Goal: Transaction & Acquisition: Book appointment/travel/reservation

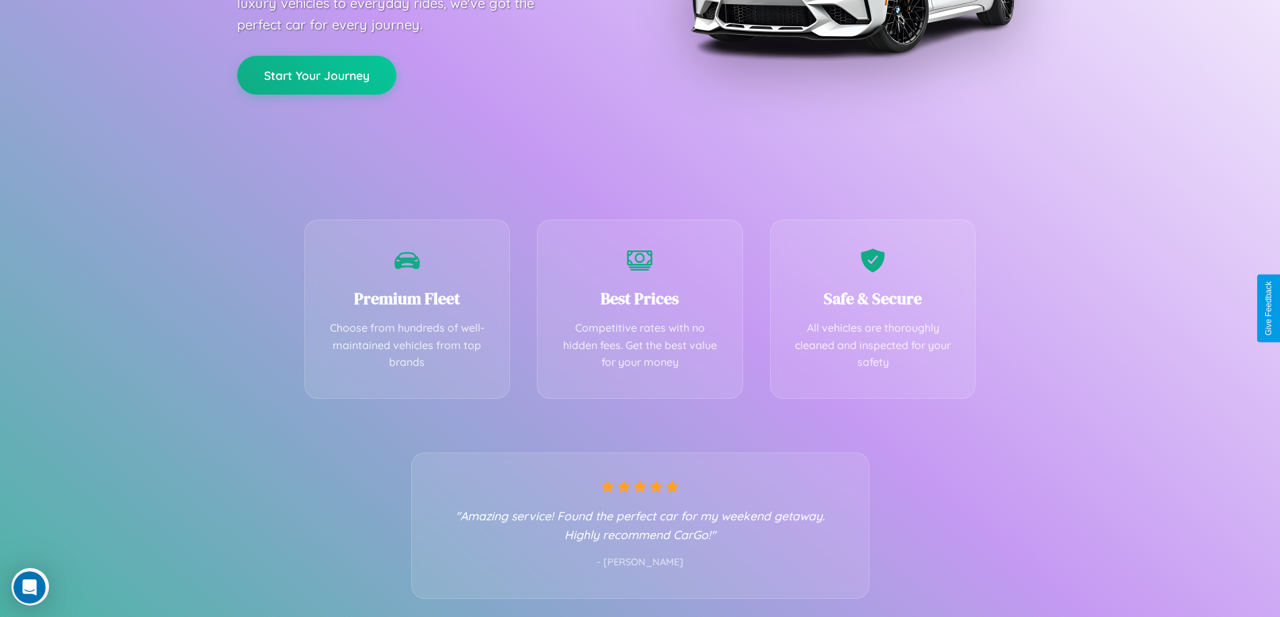
scroll to position [265, 0]
click at [640, 308] on div "Best Prices Competitive rates with no hidden fees. Get the best value for your …" at bounding box center [640, 305] width 206 height 179
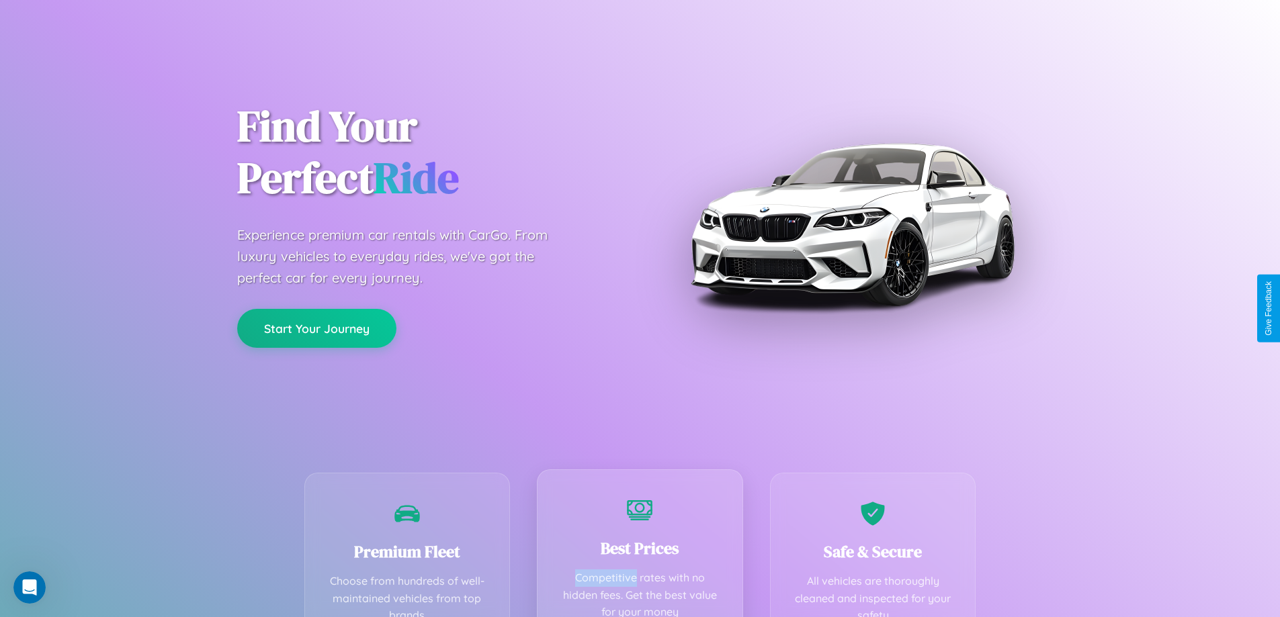
scroll to position [0, 0]
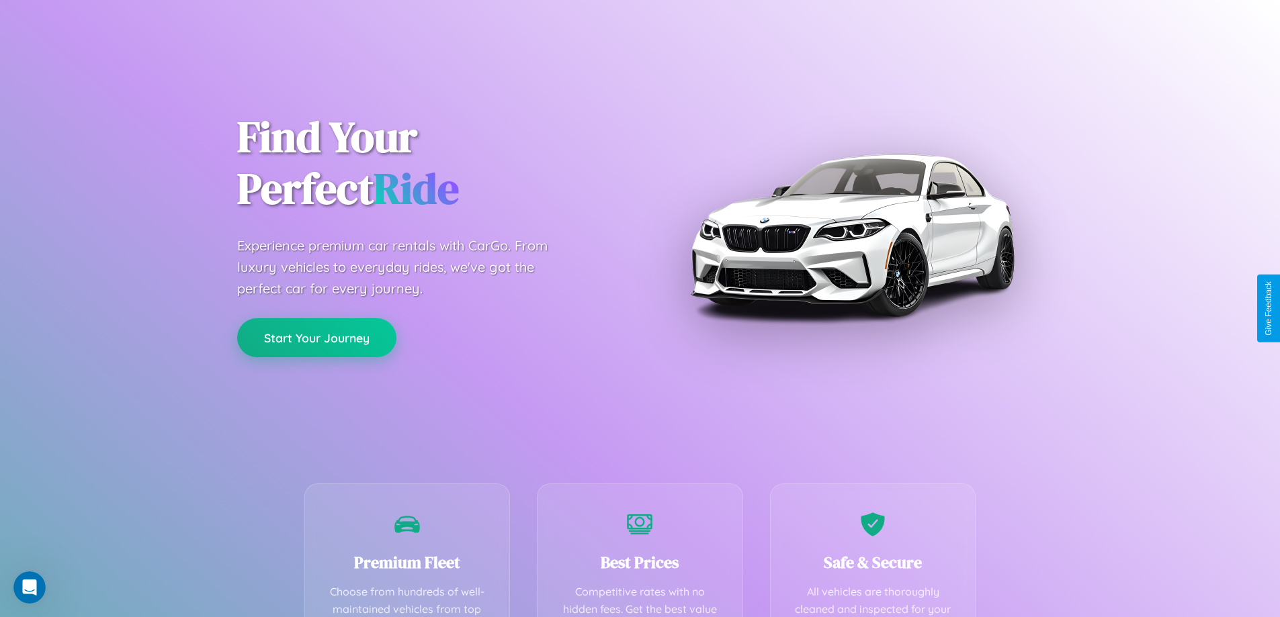
click at [316, 338] on button "Start Your Journey" at bounding box center [316, 337] width 159 height 39
click at [316, 337] on button "Start Your Journey" at bounding box center [316, 337] width 159 height 39
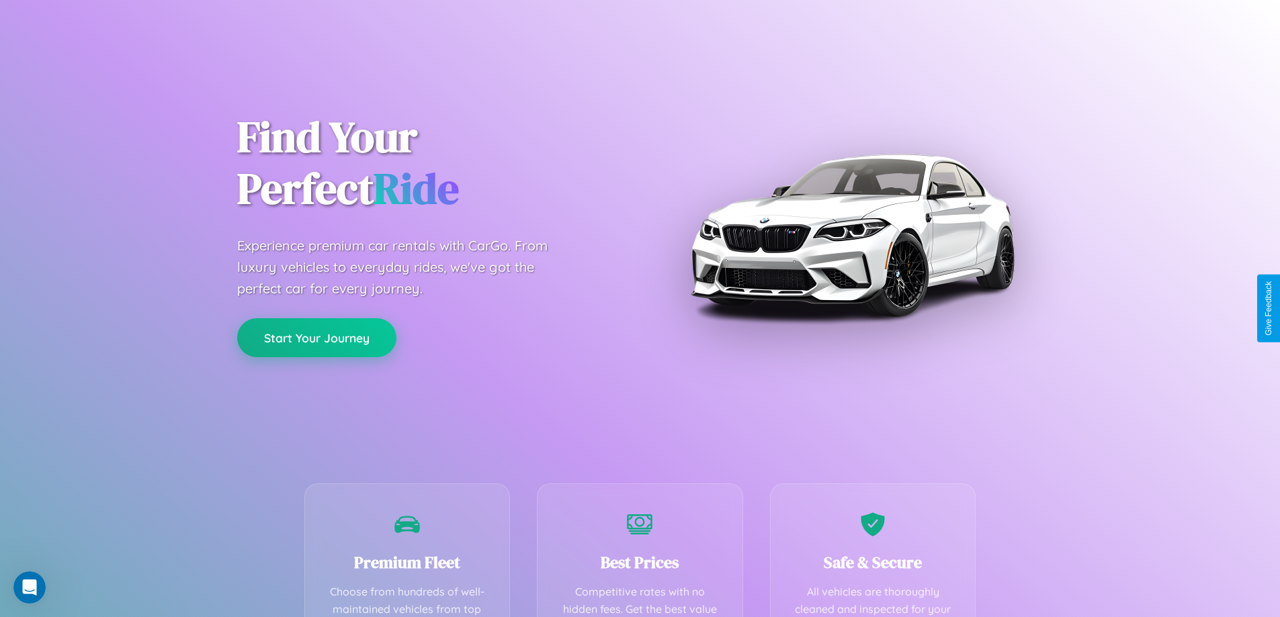
click at [316, 337] on button "Start Your Journey" at bounding box center [316, 337] width 159 height 39
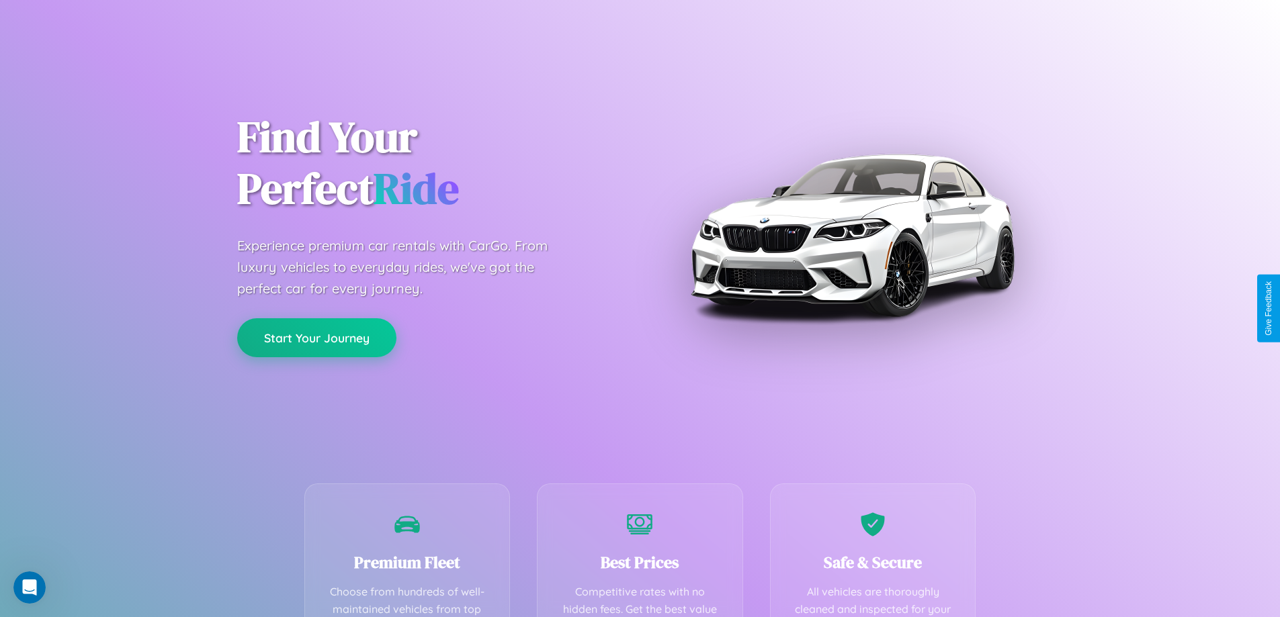
click at [316, 337] on button "Start Your Journey" at bounding box center [316, 337] width 159 height 39
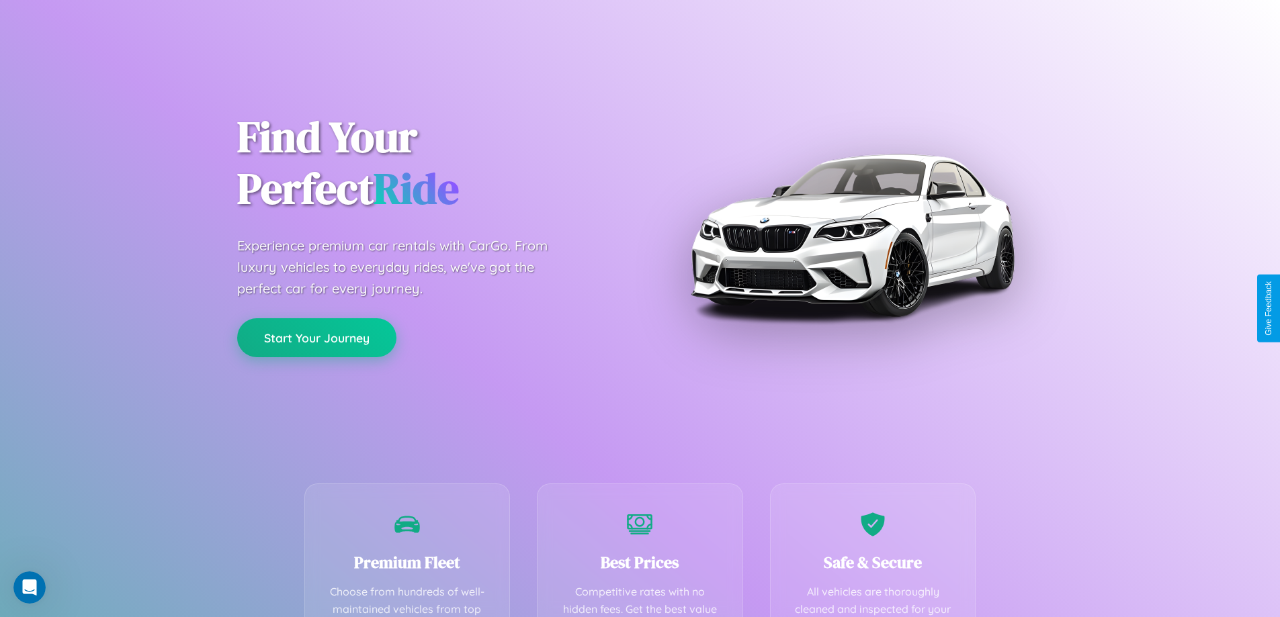
click at [316, 337] on button "Start Your Journey" at bounding box center [316, 337] width 159 height 39
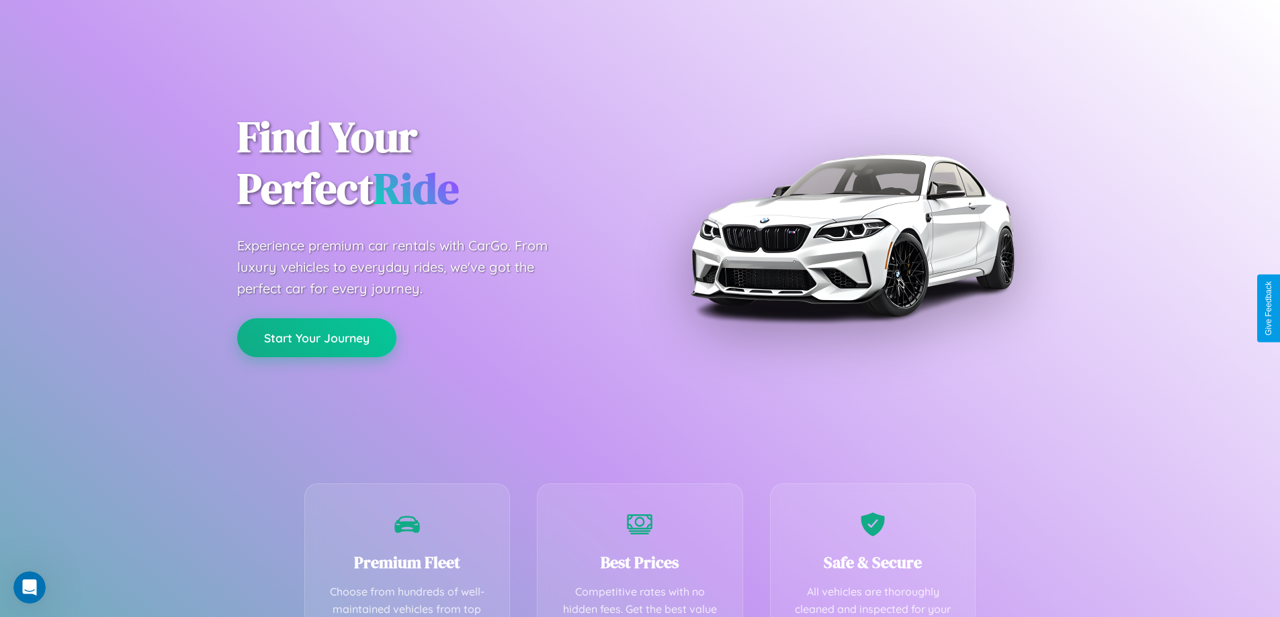
click at [316, 337] on button "Start Your Journey" at bounding box center [316, 337] width 159 height 39
